Goal: Information Seeking & Learning: Check status

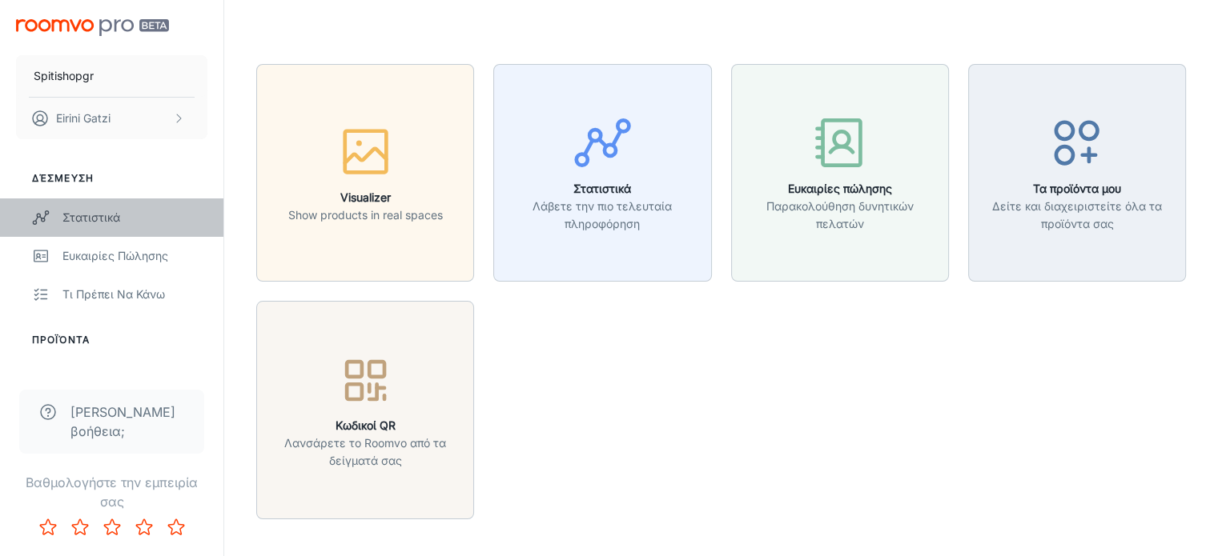
click at [112, 216] on div "Στατιστικά" at bounding box center [134, 218] width 145 height 18
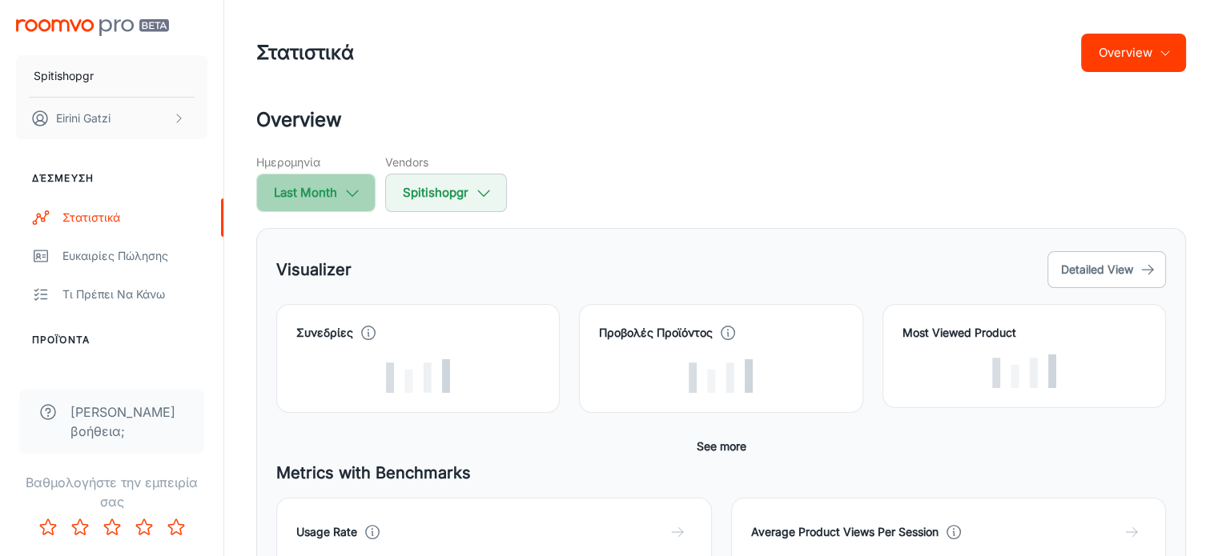
click at [343, 188] on icon "button" at bounding box center [352, 193] width 18 height 18
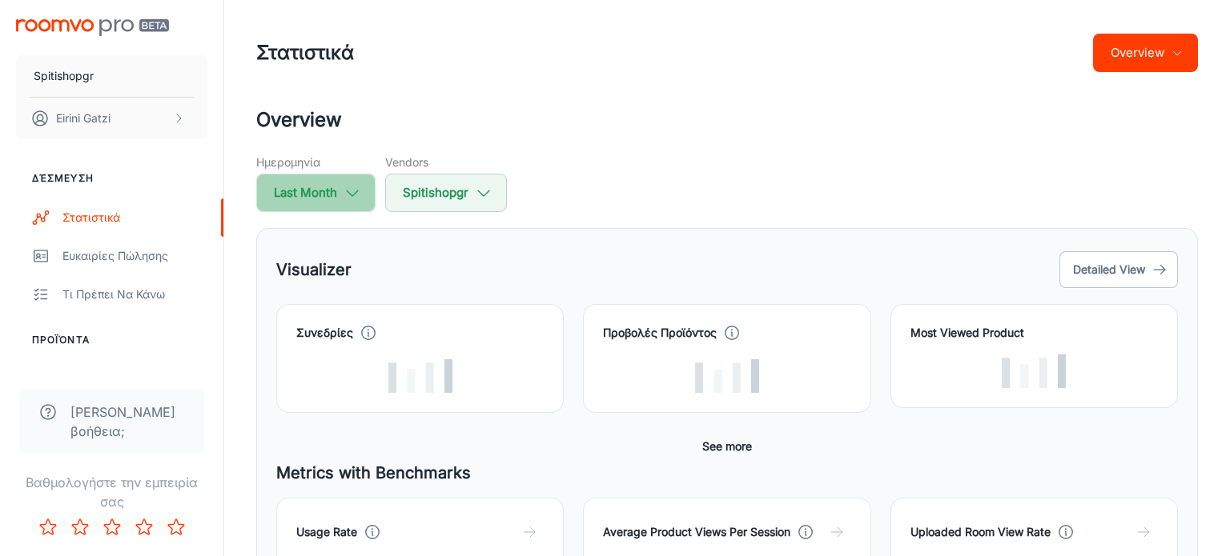
select select "8"
select select "2025"
select select "8"
select select "2025"
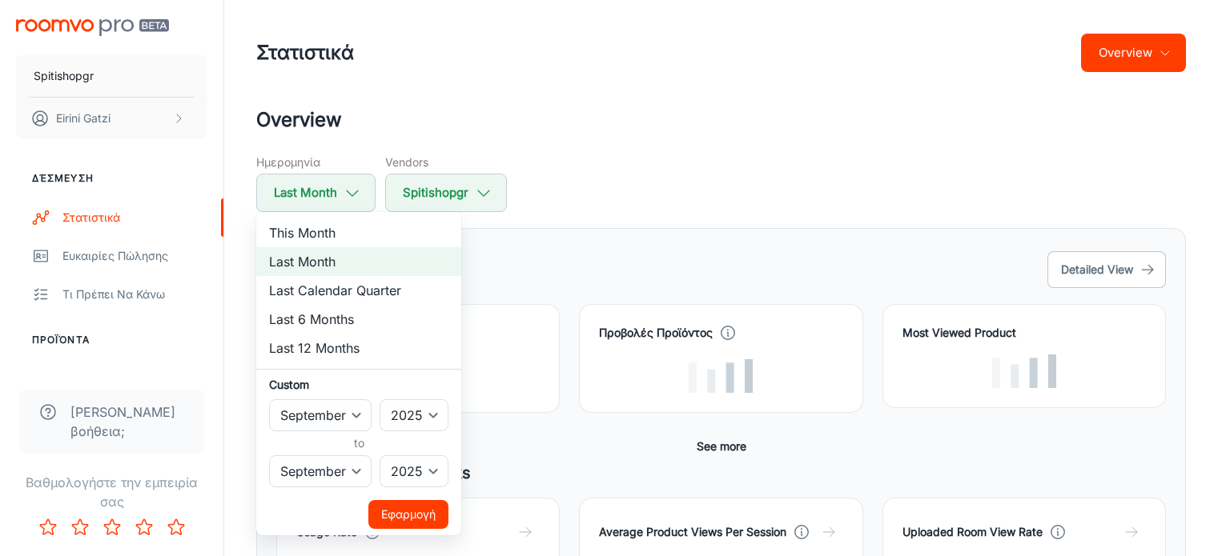
click at [626, 165] on div at bounding box center [615, 278] width 1230 height 556
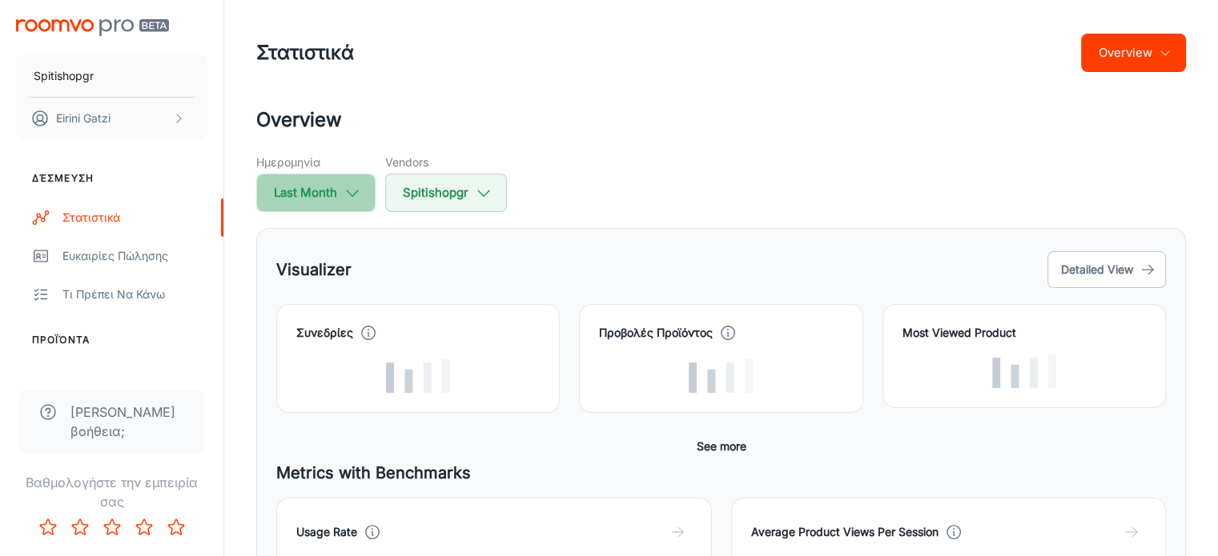
click at [335, 199] on button "Last Month" at bounding box center [315, 193] width 119 height 38
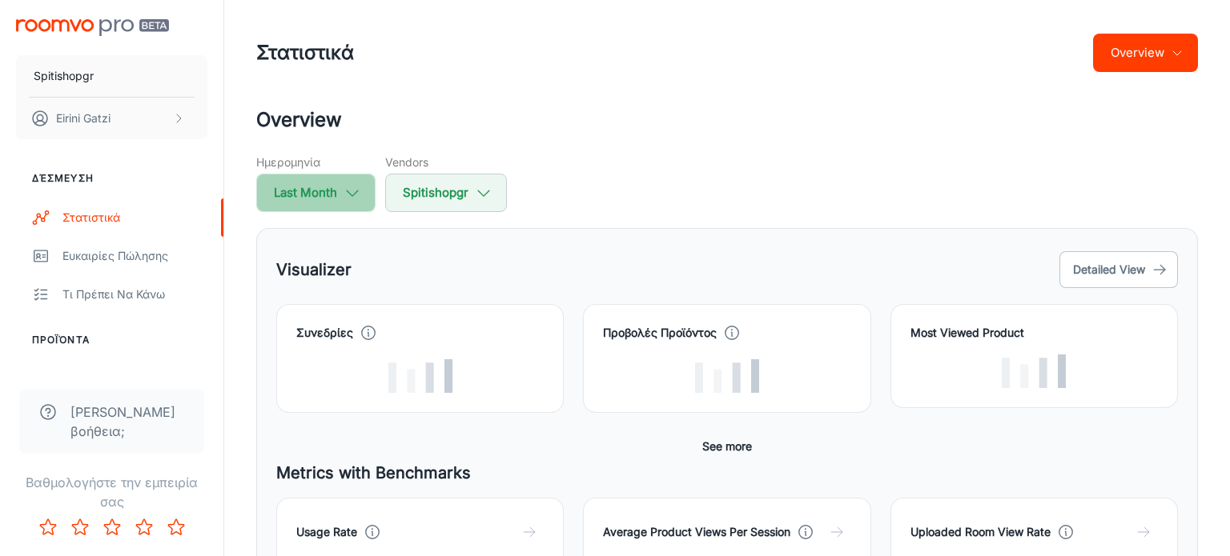
select select "8"
select select "2025"
select select "8"
select select "2025"
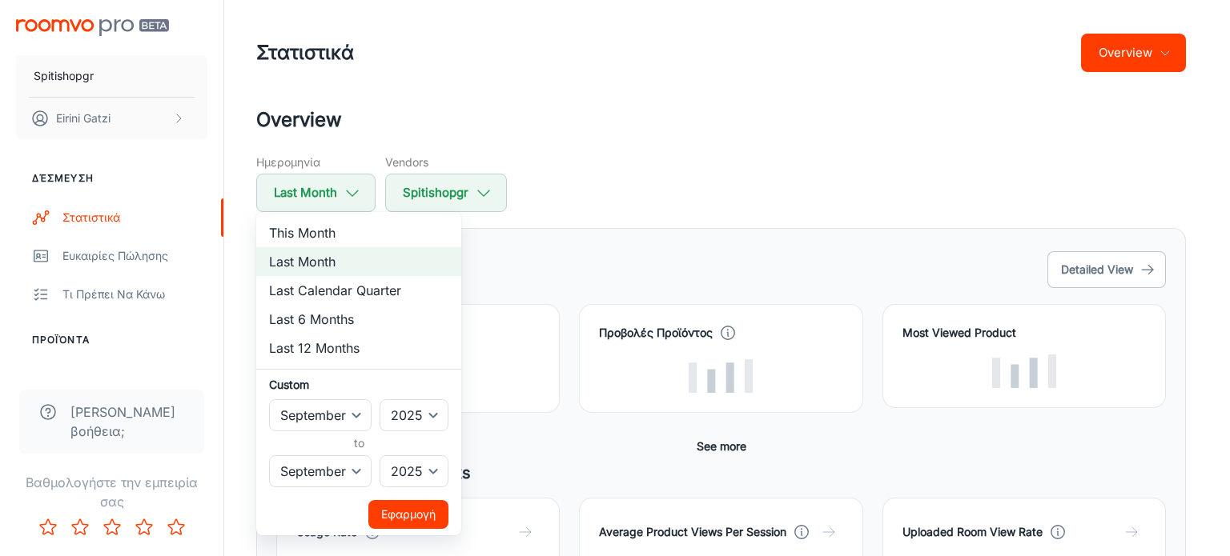
click at [420, 319] on button "Εφαρμογή" at bounding box center [408, 514] width 80 height 29
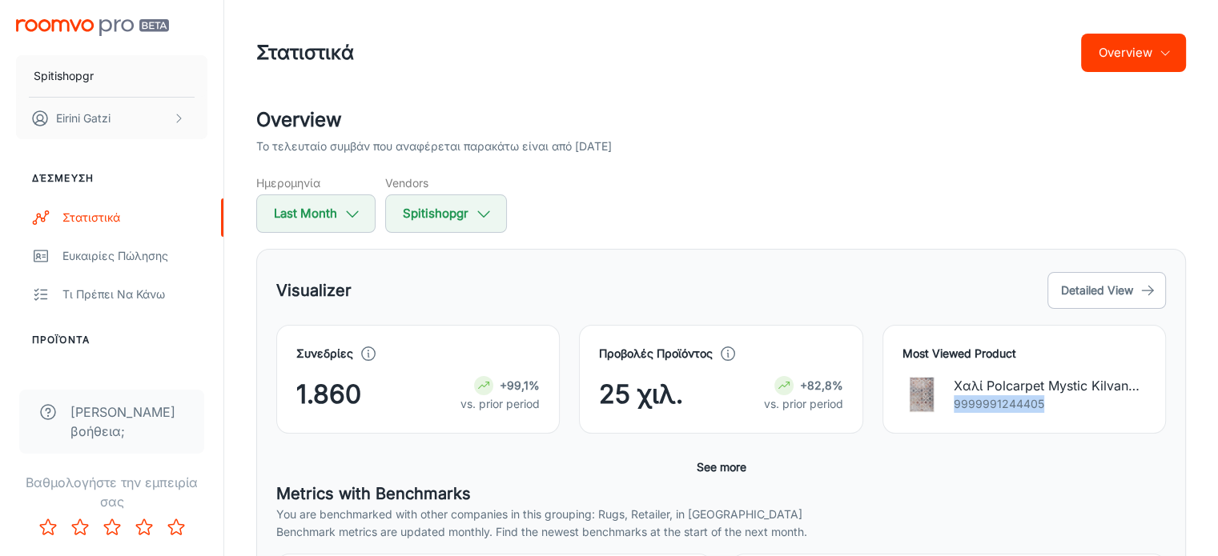
drag, startPoint x: 1058, startPoint y: 405, endPoint x: 954, endPoint y: 405, distance: 103.3
click at [751, 319] on p "9999991244405" at bounding box center [1050, 405] width 192 height 18
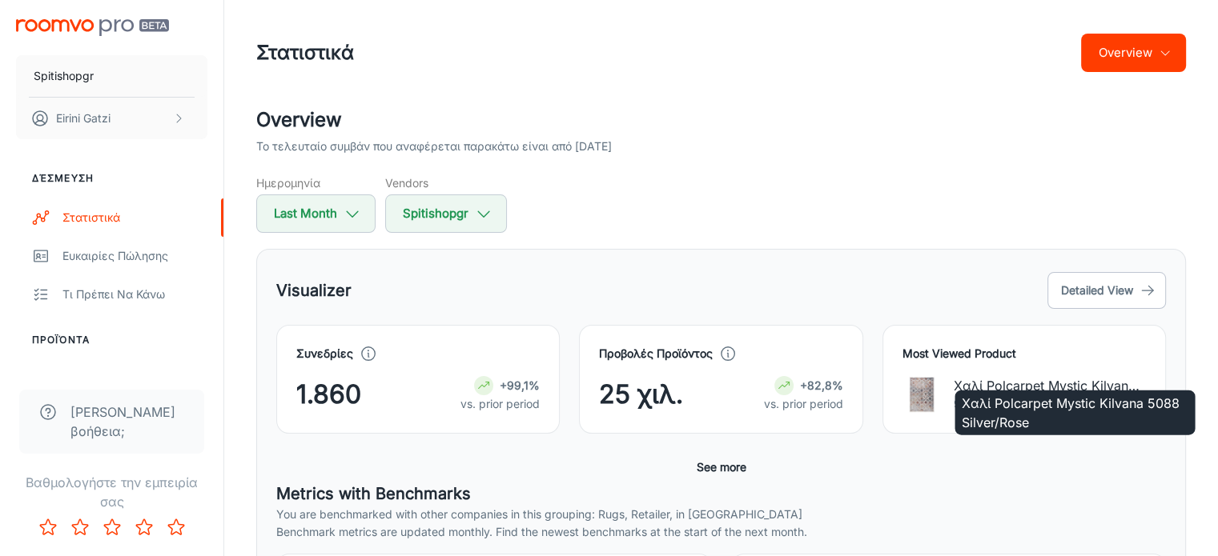
drag, startPoint x: 954, startPoint y: 378, endPoint x: 965, endPoint y: 401, distance: 25.8
click at [751, 319] on div "Χαλί Polcarpet Mystic Kilvana 5088 Silver/Rose" at bounding box center [1074, 408] width 243 height 58
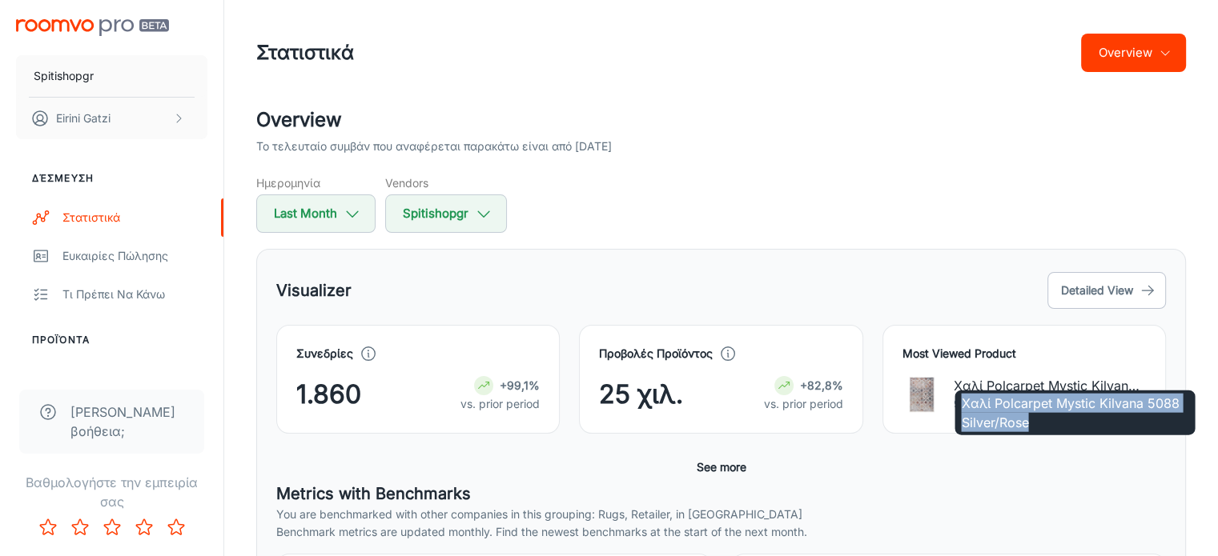
drag, startPoint x: 963, startPoint y: 401, endPoint x: 1057, endPoint y: 422, distance: 96.0
click at [751, 319] on p "Χαλί Polcarpet Mystic Kilvana 5088 Silver/Rose" at bounding box center [1074, 413] width 227 height 38
copy p "Χαλί Polcarpet Mystic Kilvana 5088 Silver/Rose"
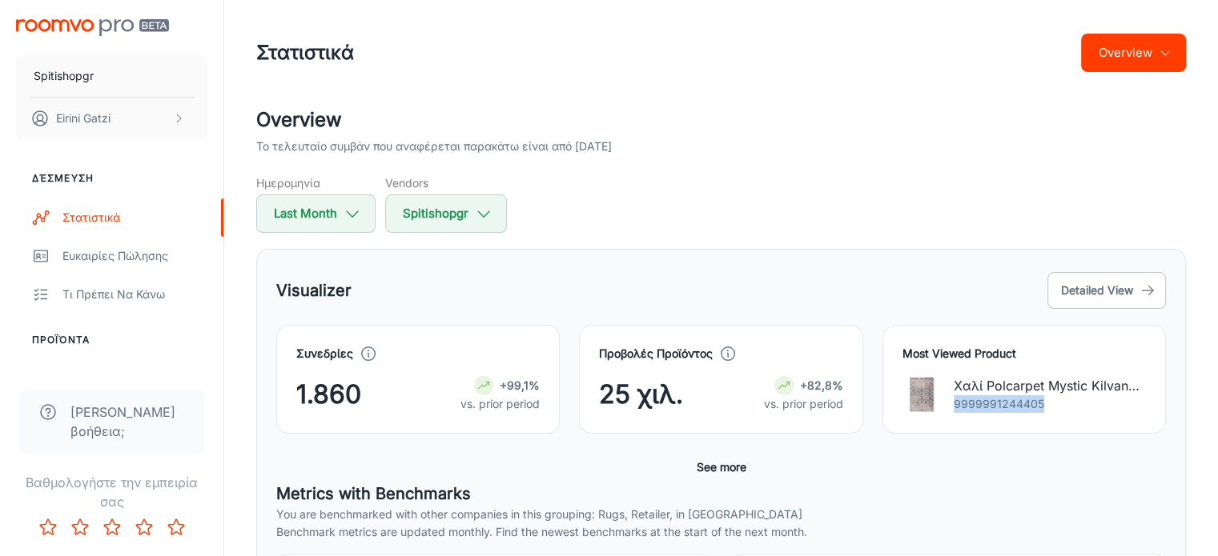
drag, startPoint x: 1060, startPoint y: 405, endPoint x: 952, endPoint y: 404, distance: 108.1
click at [751, 319] on div "Χαλί Polcarpet Mystic Kilvana 5088 Silver/Rose 9999991244405" at bounding box center [1023, 394] width 243 height 38
copy p "9999991244405"
click at [737, 319] on button "See more" at bounding box center [721, 467] width 62 height 29
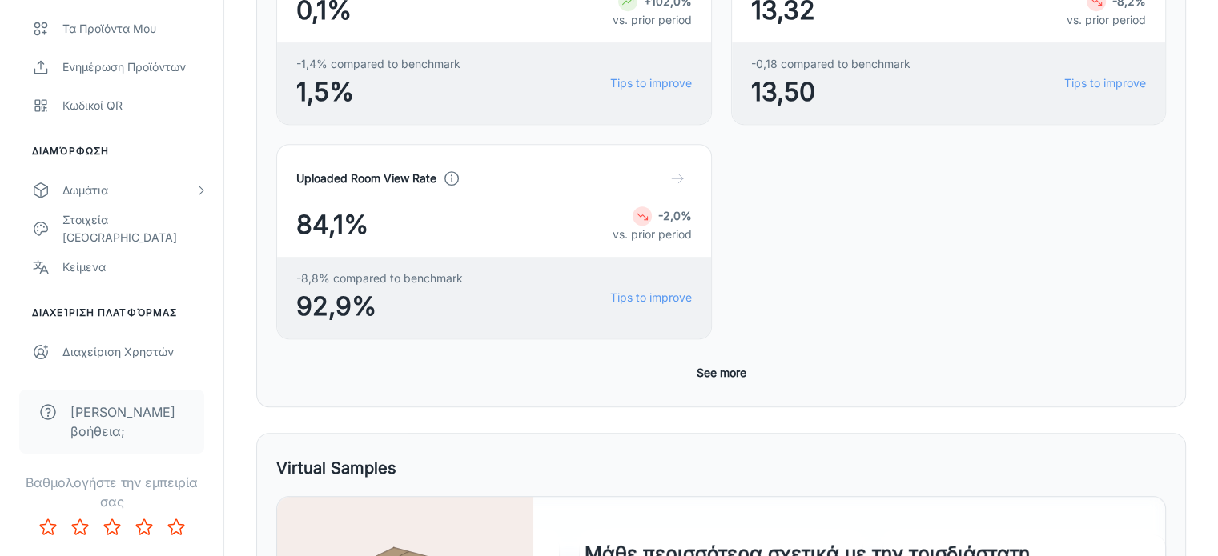
scroll to position [753, 0]
click at [719, 319] on button "See more" at bounding box center [721, 372] width 62 height 29
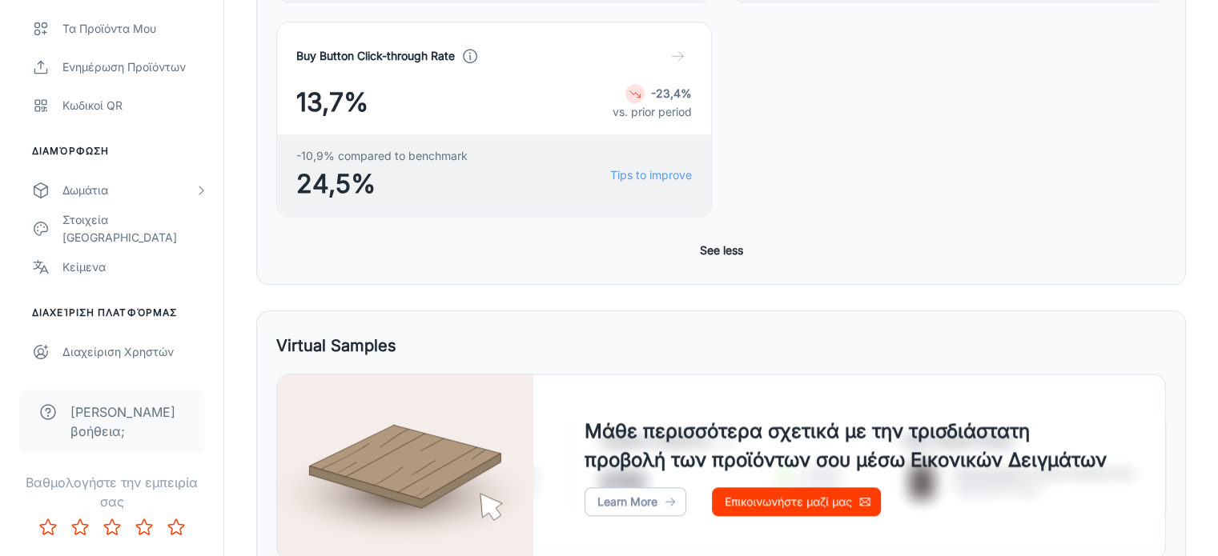
scroll to position [1533, 0]
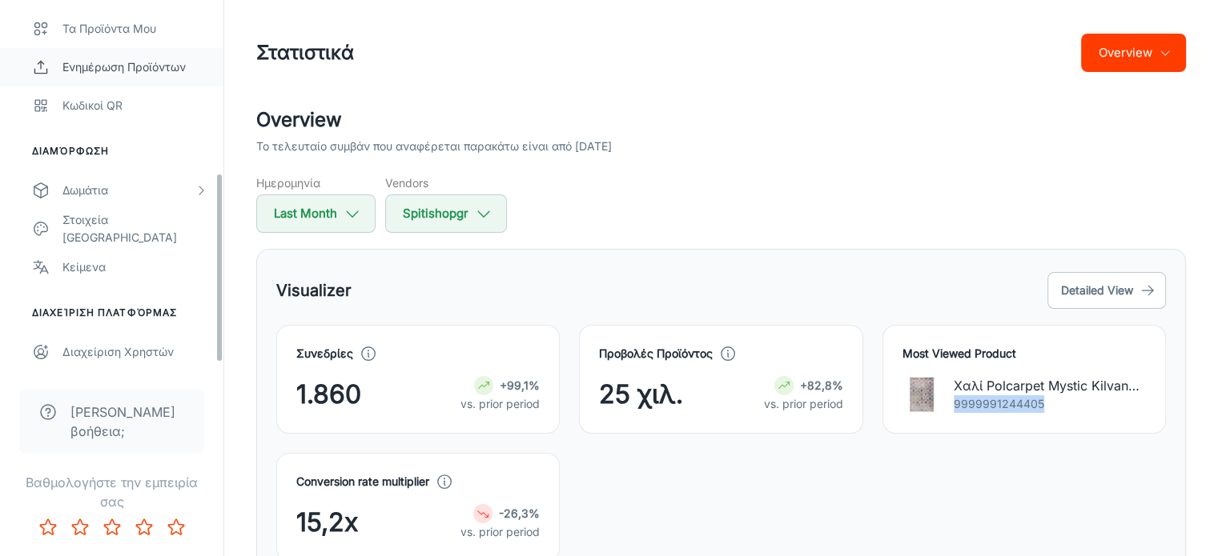
scroll to position [314, 0]
